Goal: Task Accomplishment & Management: Manage account settings

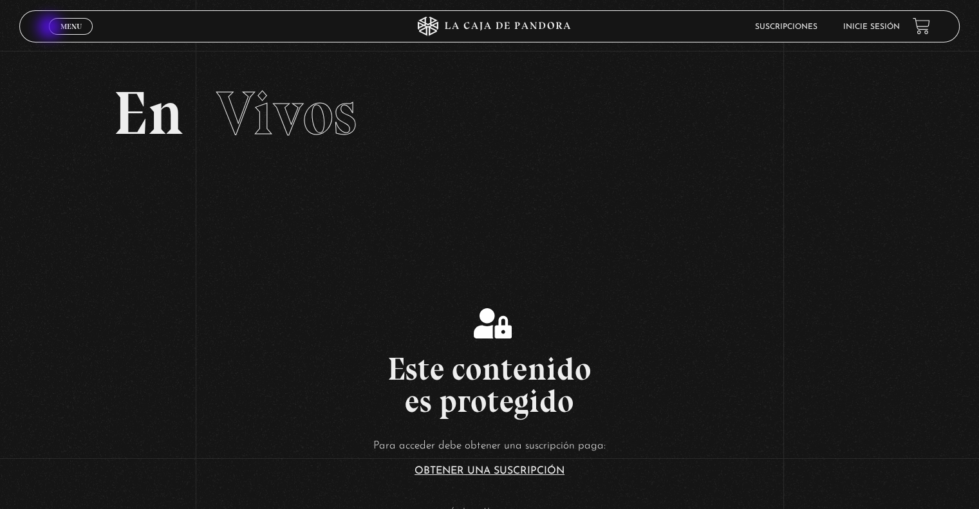
click at [51, 28] on link "Menu Cerrar" at bounding box center [71, 26] width 44 height 17
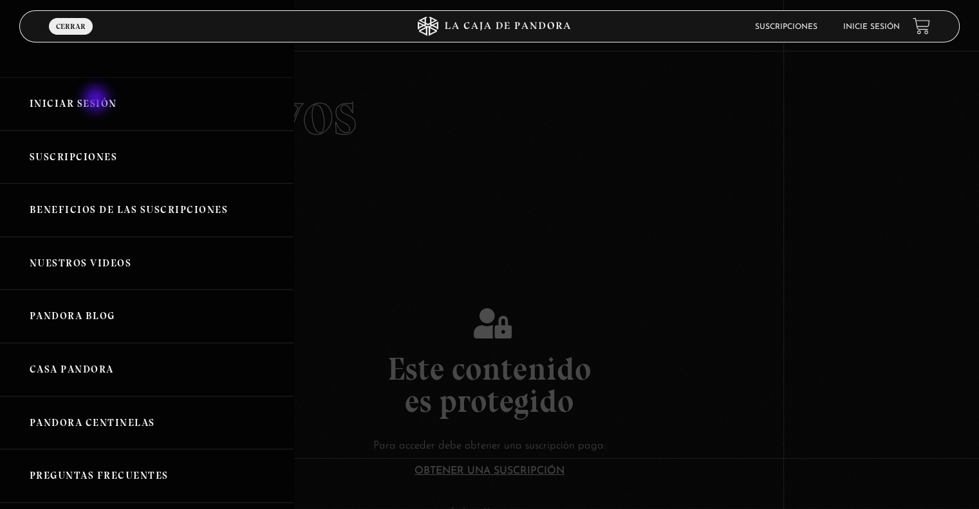
click at [97, 100] on link "Iniciar Sesión" at bounding box center [146, 103] width 293 height 53
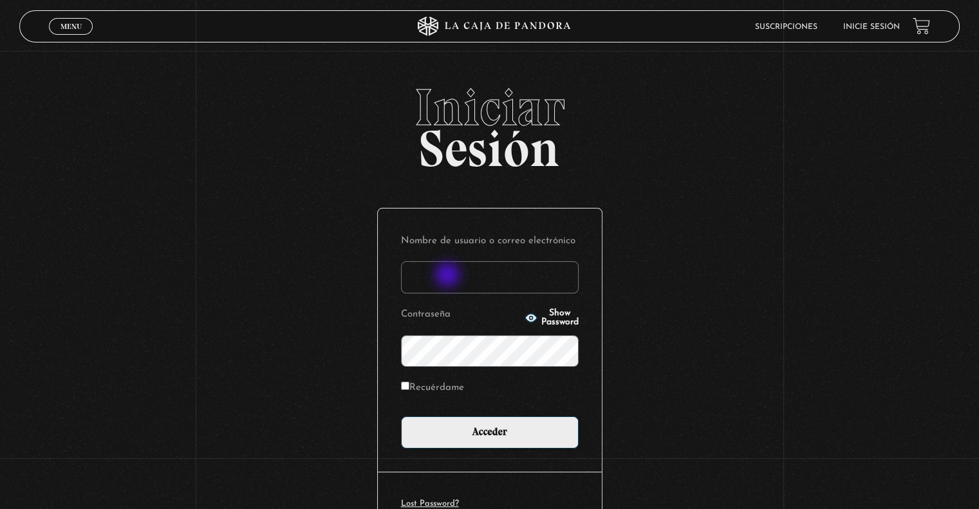
click at [448, 276] on input "Nombre de usuario o correo electrónico" at bounding box center [490, 277] width 178 height 32
type input "[EMAIL_ADDRESS][DOMAIN_NAME]"
click at [401, 416] on input "Acceder" at bounding box center [490, 432] width 178 height 32
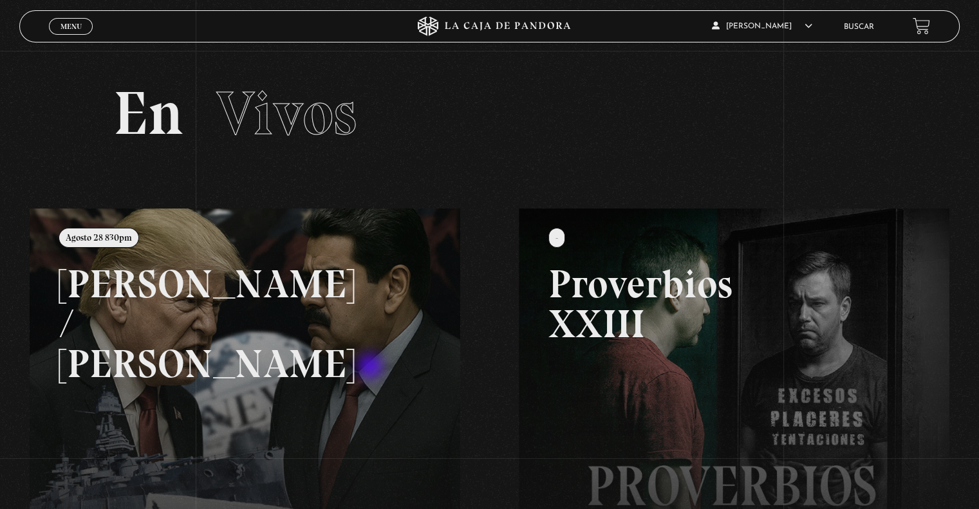
click at [371, 367] on link at bounding box center [519, 462] width 979 height 509
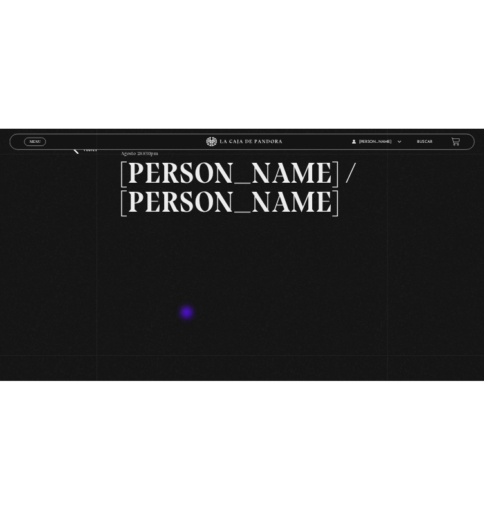
scroll to position [69, 0]
